Goal: Information Seeking & Learning: Learn about a topic

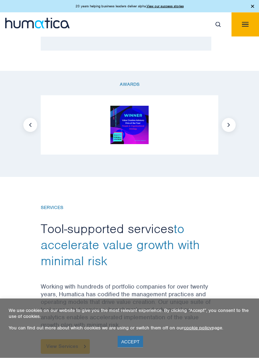
scroll to position [639, 0]
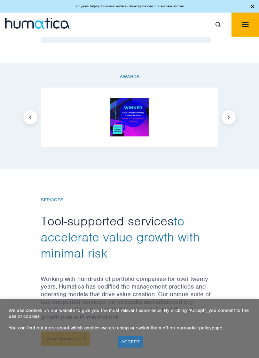
click at [228, 117] on button "Next" at bounding box center [229, 117] width 14 height 14
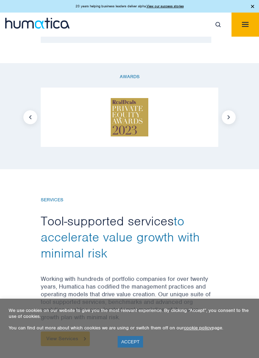
click at [229, 115] on button "Next" at bounding box center [229, 117] width 14 height 14
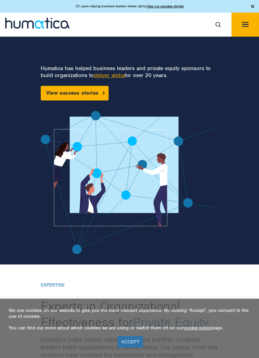
scroll to position [0, 0]
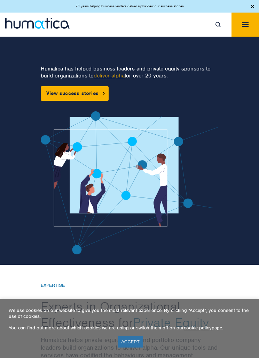
click at [239, 25] on button "Toggle navigation" at bounding box center [246, 25] width 28 height 24
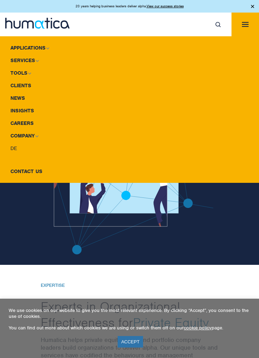
click at [32, 140] on link "Company" at bounding box center [129, 135] width 259 height 13
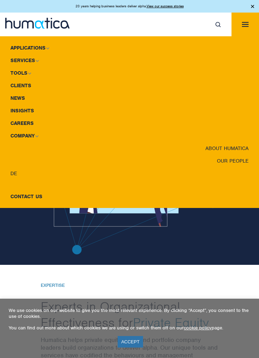
click at [22, 137] on link "Company" at bounding box center [129, 135] width 259 height 13
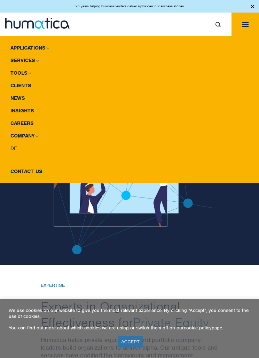
click at [29, 119] on link "Careers" at bounding box center [129, 123] width 259 height 13
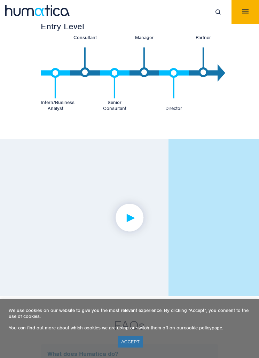
scroll to position [1862, 0]
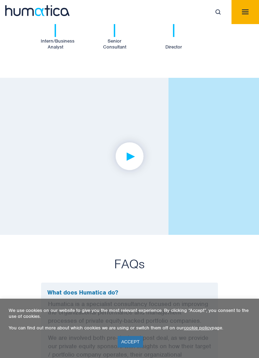
click at [128, 153] on img at bounding box center [130, 156] width 54 height 54
click at [0, 0] on img at bounding box center [0, 0] width 0 height 0
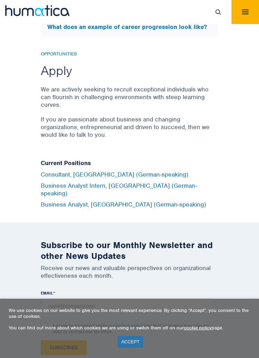
scroll to position [2670, 0]
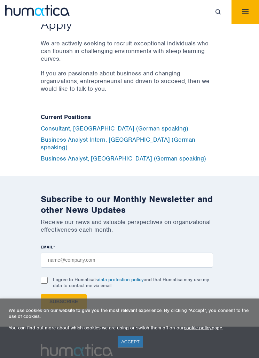
click at [245, 13] on img "Toggle navigation" at bounding box center [245, 11] width 7 height 5
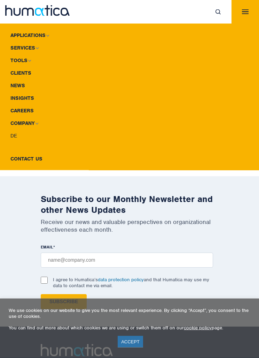
scroll to position [2670, 0]
click at [138, 349] on div "We use cookies on our website to give you the most relevant experience. By clic…" at bounding box center [130, 328] width 242 height 42
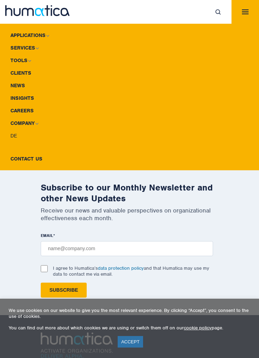
scroll to position [2704, 0]
